Goal: Task Accomplishment & Management: Manage account settings

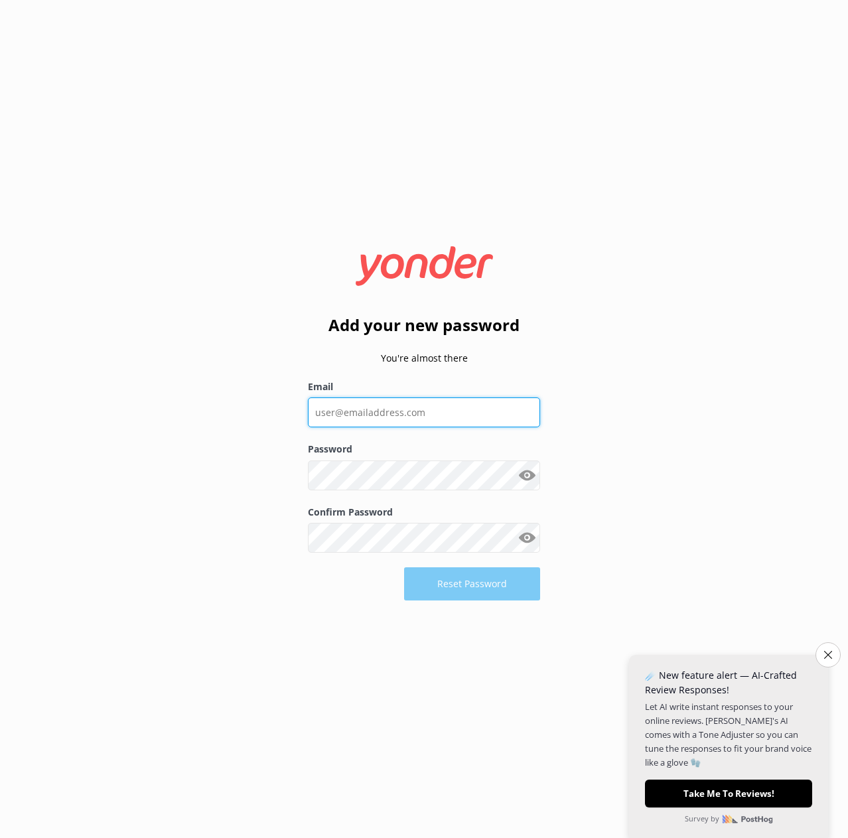
drag, startPoint x: 364, startPoint y: 415, endPoint x: 385, endPoint y: 425, distance: 23.5
click at [364, 415] on input "Email" at bounding box center [424, 413] width 232 height 30
type input "[EMAIL_ADDRESS][DOMAIN_NAME]"
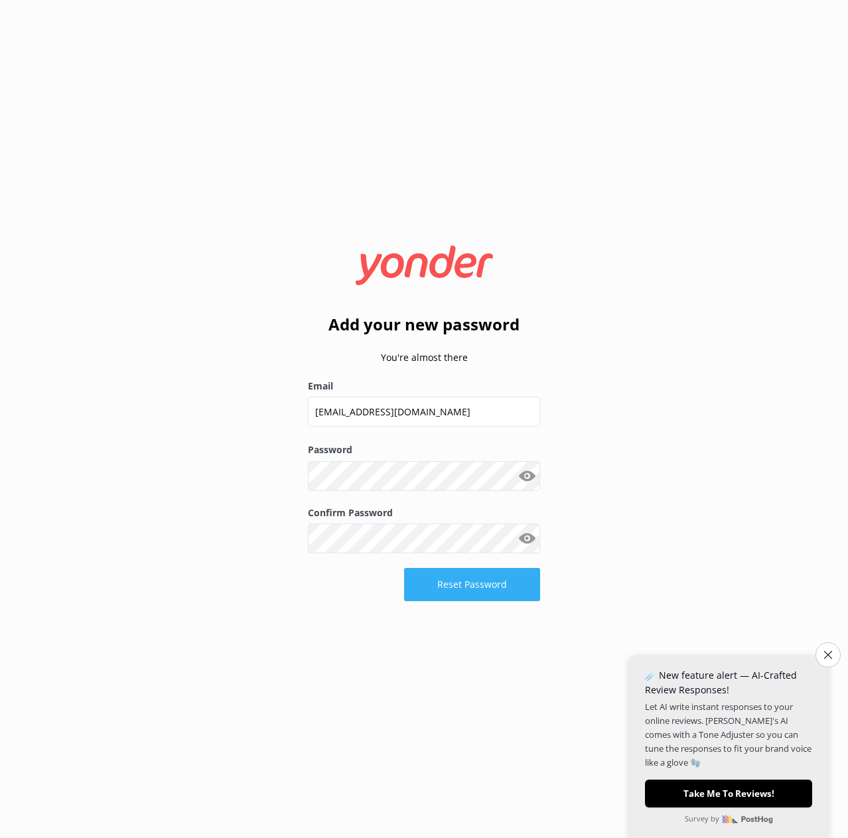
click at [467, 583] on button "Reset Password" at bounding box center [472, 584] width 136 height 33
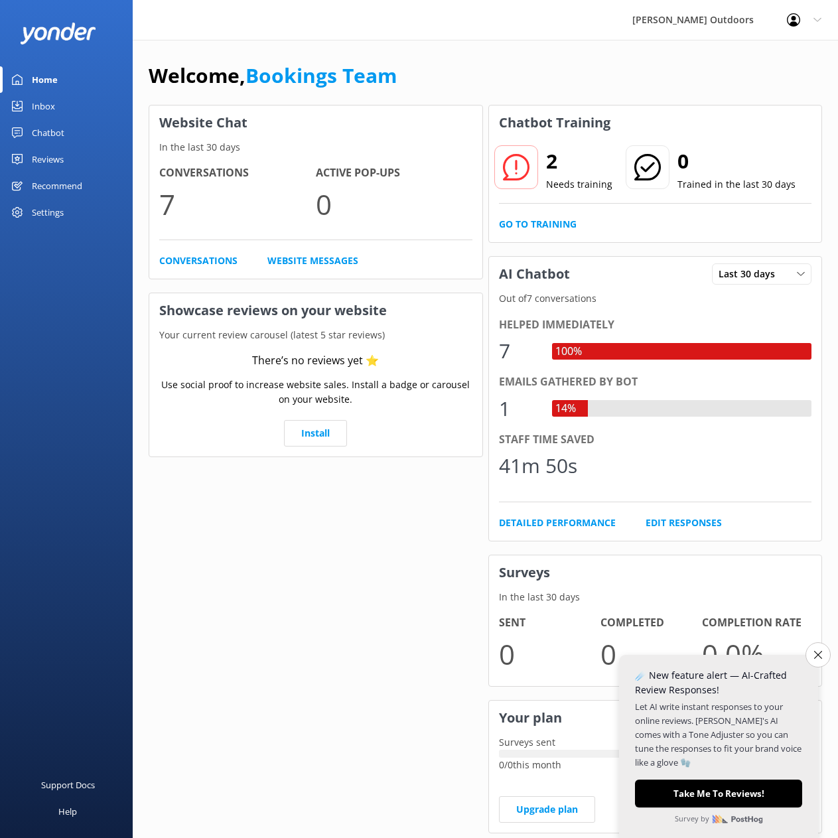
click at [43, 102] on div "Inbox" at bounding box center [43, 106] width 23 height 27
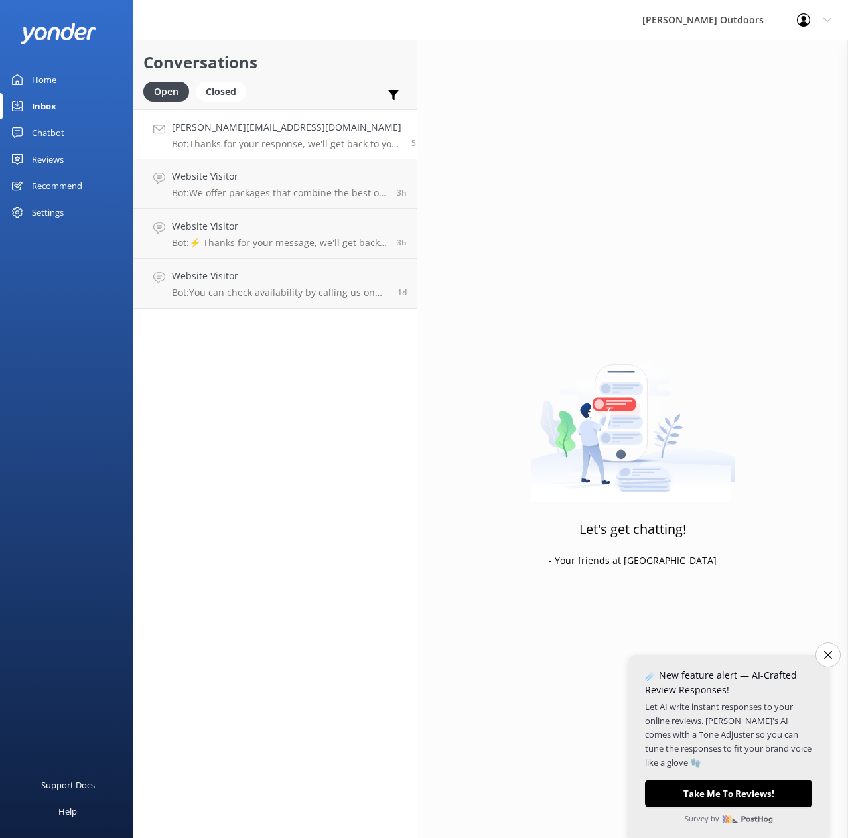
click at [216, 132] on h4 "[PERSON_NAME][EMAIL_ADDRESS][DOMAIN_NAME]" at bounding box center [287, 127] width 230 height 15
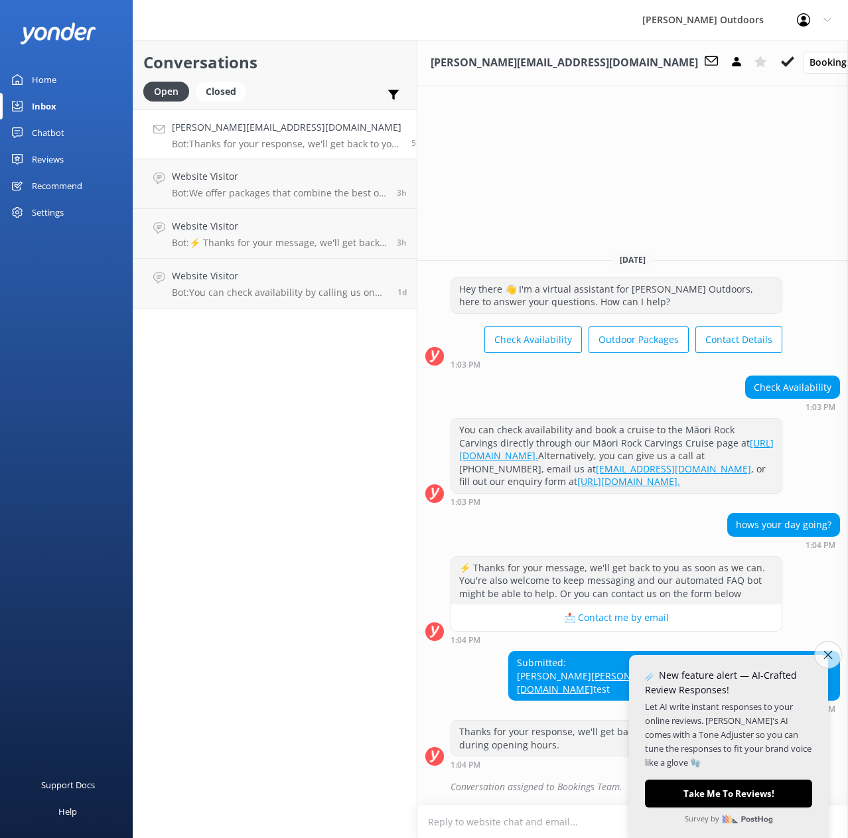
click at [822, 651] on button "Close survey" at bounding box center [828, 655] width 28 height 28
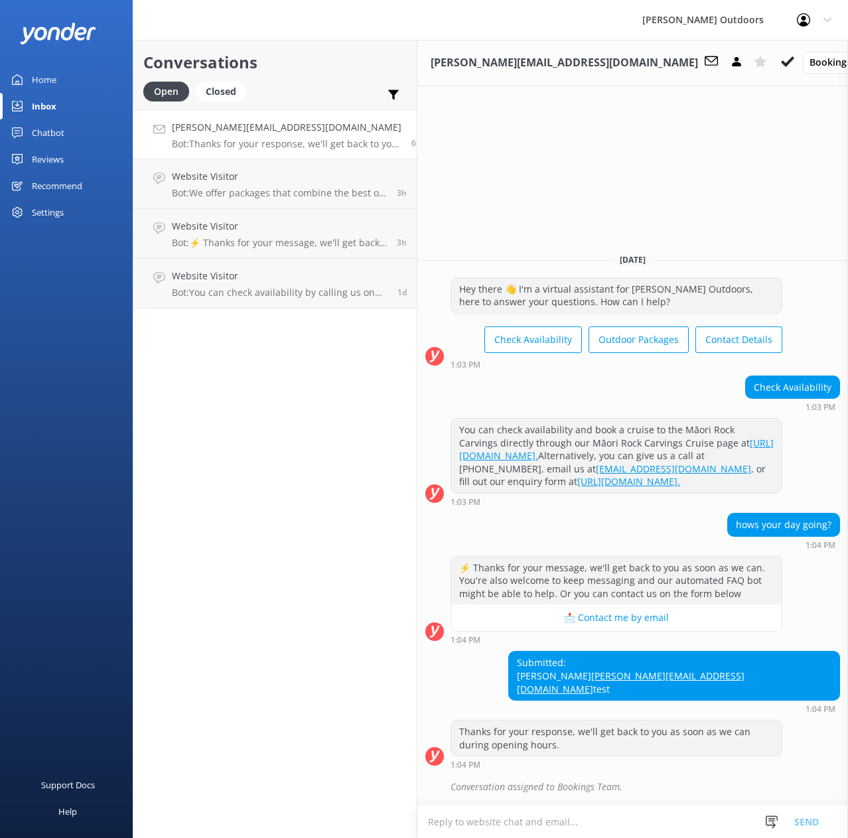
click at [48, 78] on div "Home" at bounding box center [44, 79] width 25 height 27
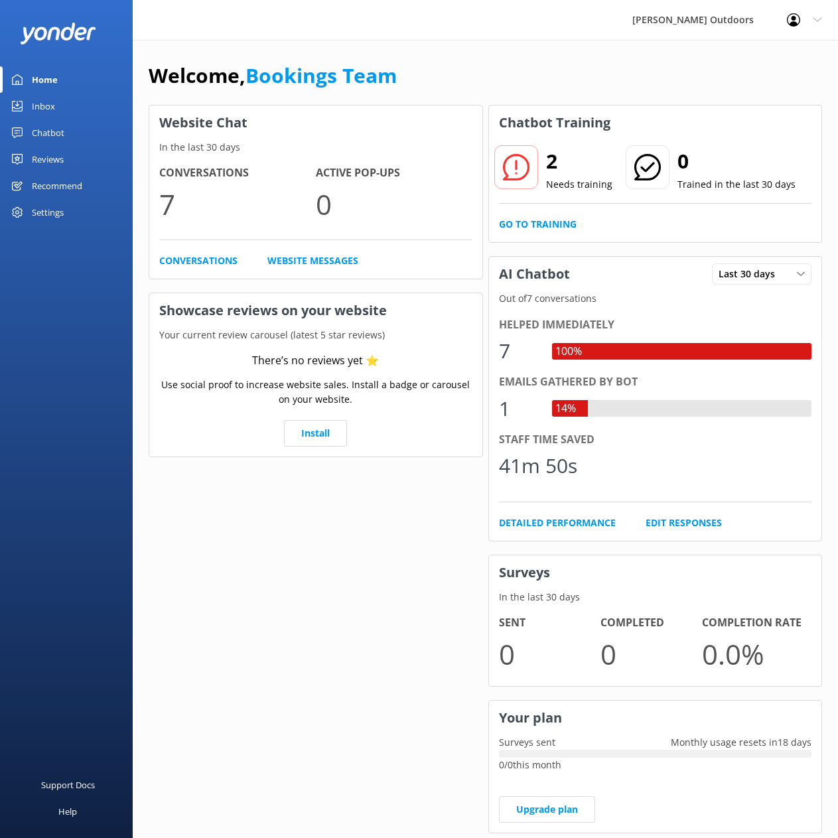
click at [39, 101] on div "Inbox" at bounding box center [43, 106] width 23 height 27
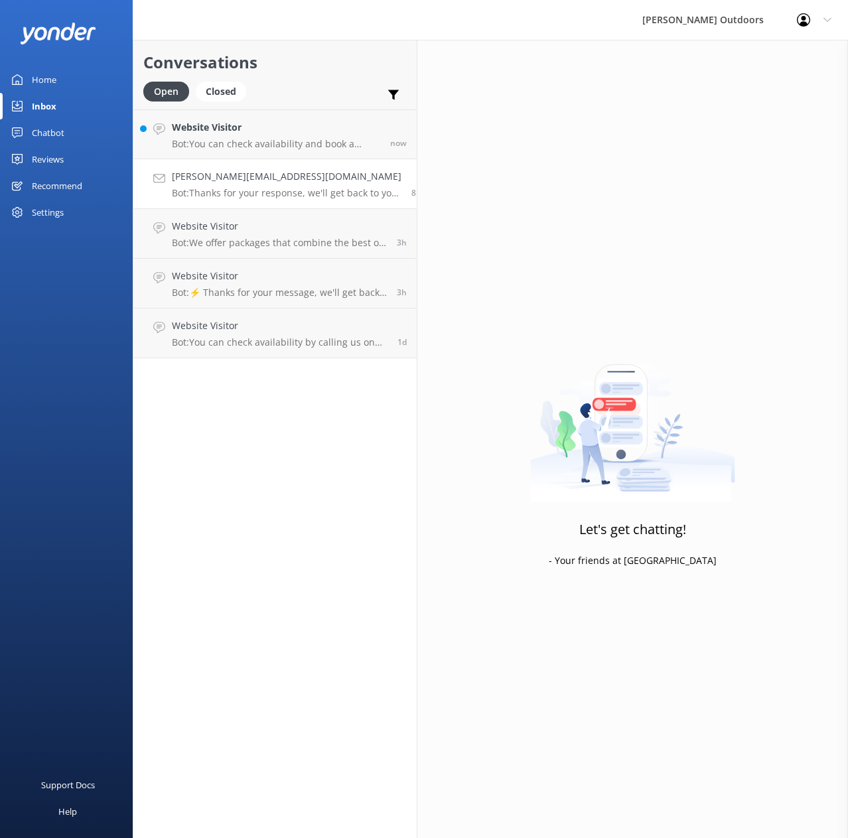
click at [223, 185] on div "[PERSON_NAME][EMAIL_ADDRESS][DOMAIN_NAME] Bot: Thanks for your response, we'll …" at bounding box center [287, 183] width 230 height 29
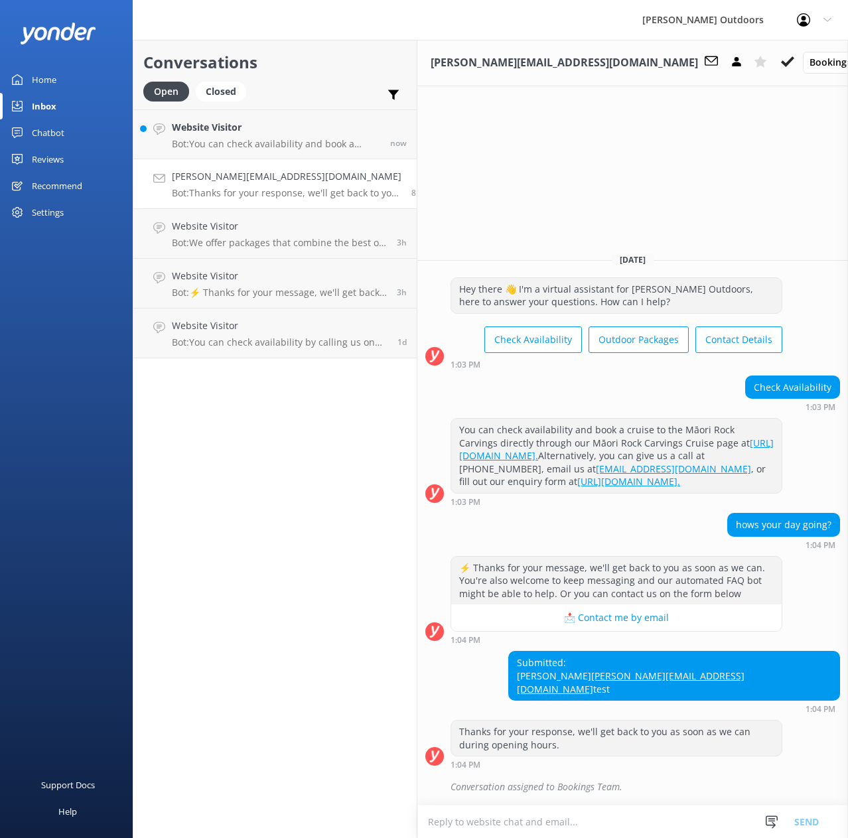
click at [756, 17] on div "[PERSON_NAME] Outdoors" at bounding box center [703, 20] width 155 height 40
click at [829, 18] on icon at bounding box center [828, 20] width 8 height 8
click at [629, 22] on div "[PERSON_NAME] Outdoors Profile Settings Logout" at bounding box center [424, 20] width 848 height 40
click at [639, 132] on div "[PERSON_NAME][EMAIL_ADDRESS][DOMAIN_NAME] Bookings Team ✕ [PERSON_NAME] Booking…" at bounding box center [632, 439] width 431 height 798
click at [42, 80] on div "Home" at bounding box center [44, 79] width 25 height 27
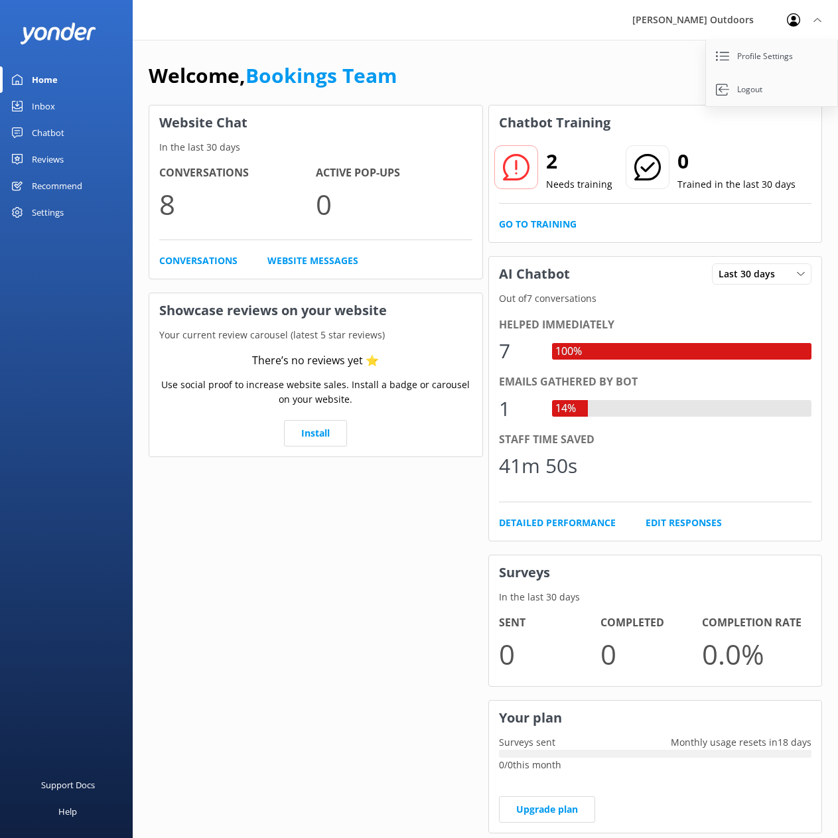
click at [816, 16] on icon at bounding box center [818, 20] width 8 height 8
click at [709, 19] on div "[PERSON_NAME] Outdoors" at bounding box center [693, 20] width 155 height 40
click at [817, 17] on icon at bounding box center [818, 20] width 8 height 8
click at [751, 54] on link "Profile Settings" at bounding box center [772, 56] width 133 height 33
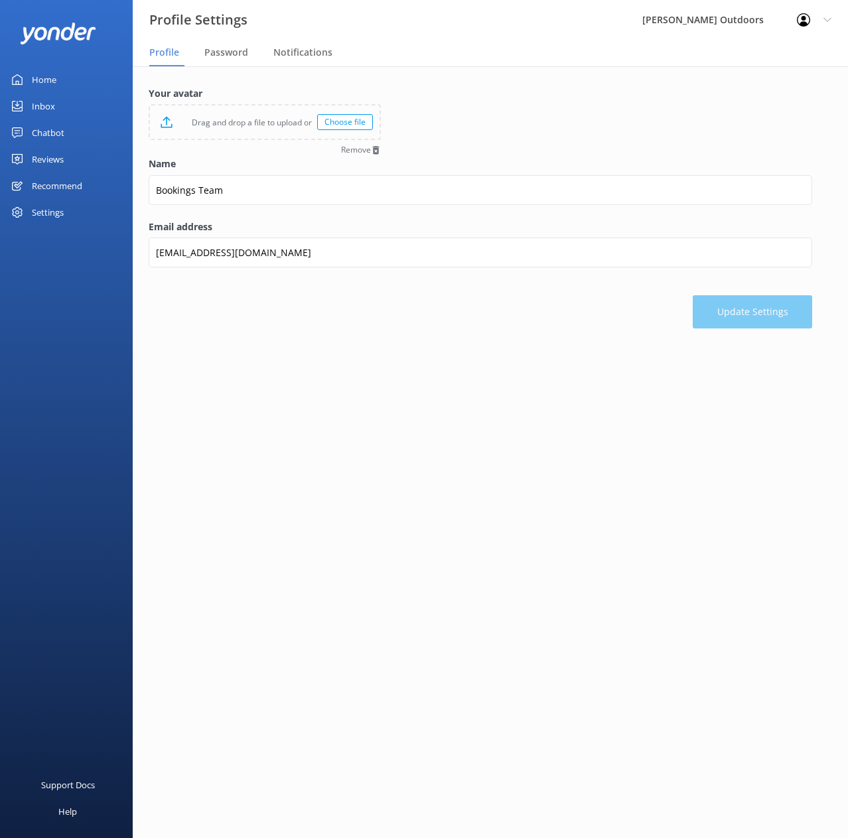
click at [41, 76] on div "Home" at bounding box center [44, 79] width 25 height 27
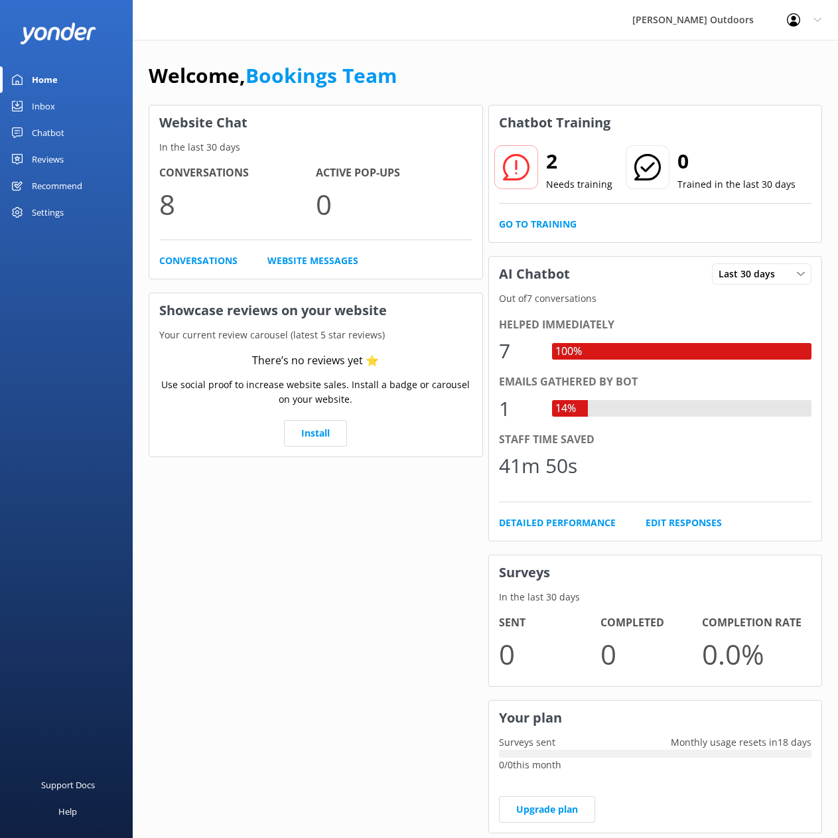
click at [504, 23] on div "[PERSON_NAME] Outdoors Profile Settings Logout" at bounding box center [419, 20] width 838 height 40
